Goal: Task Accomplishment & Management: Use online tool/utility

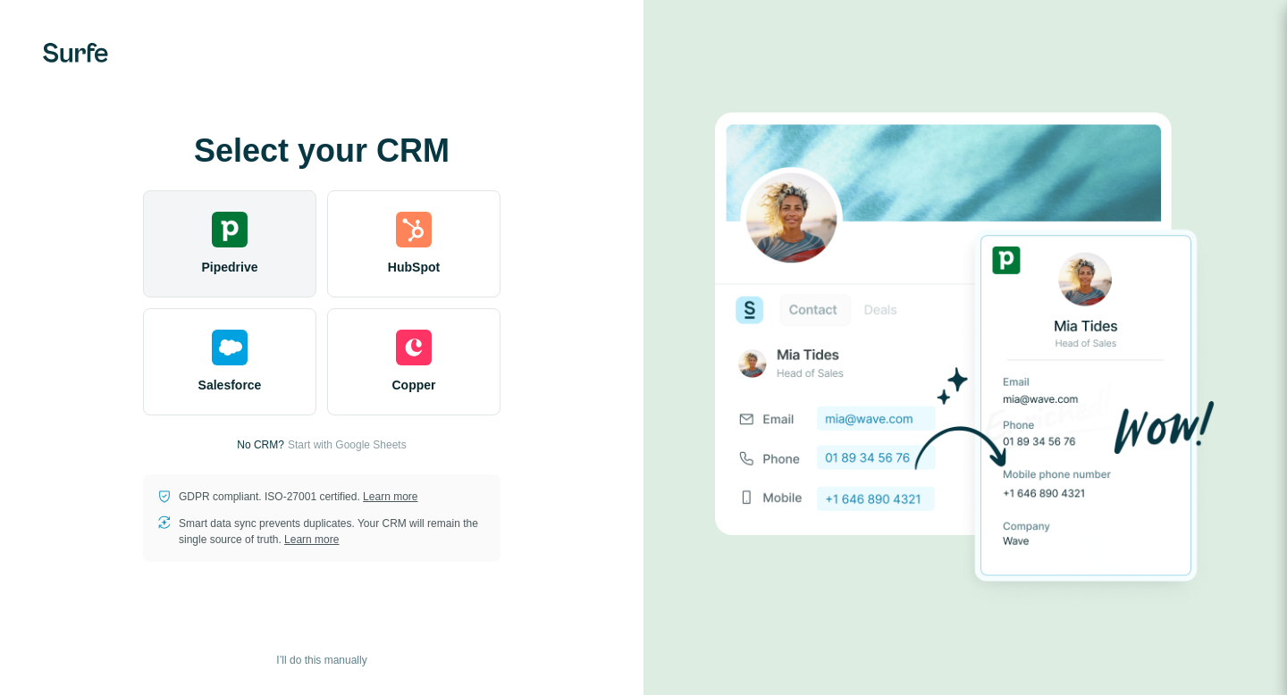
click at [239, 239] on img at bounding box center [230, 230] width 36 height 36
